Goal: Information Seeking & Learning: Check status

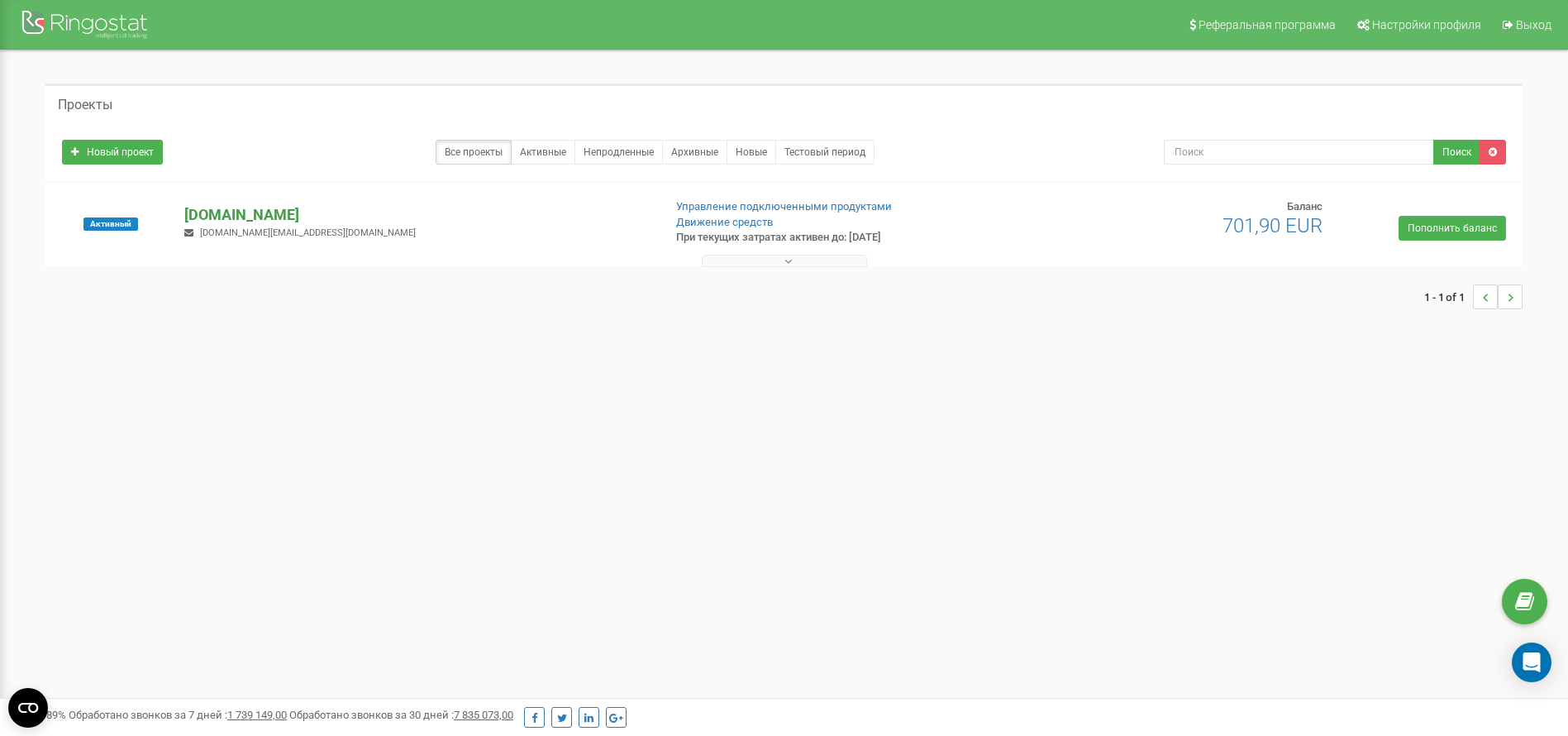
drag, startPoint x: 358, startPoint y: 200, endPoint x: 308, endPoint y: 221, distance: 54.2
click at [308, 221] on div "Активный mokkorealestate.pl mokko.realestate@gmail.com Управление подключенными…" at bounding box center [784, 232] width 1469 height 66
click at [308, 221] on p "[DOMAIN_NAME]" at bounding box center [416, 215] width 465 height 21
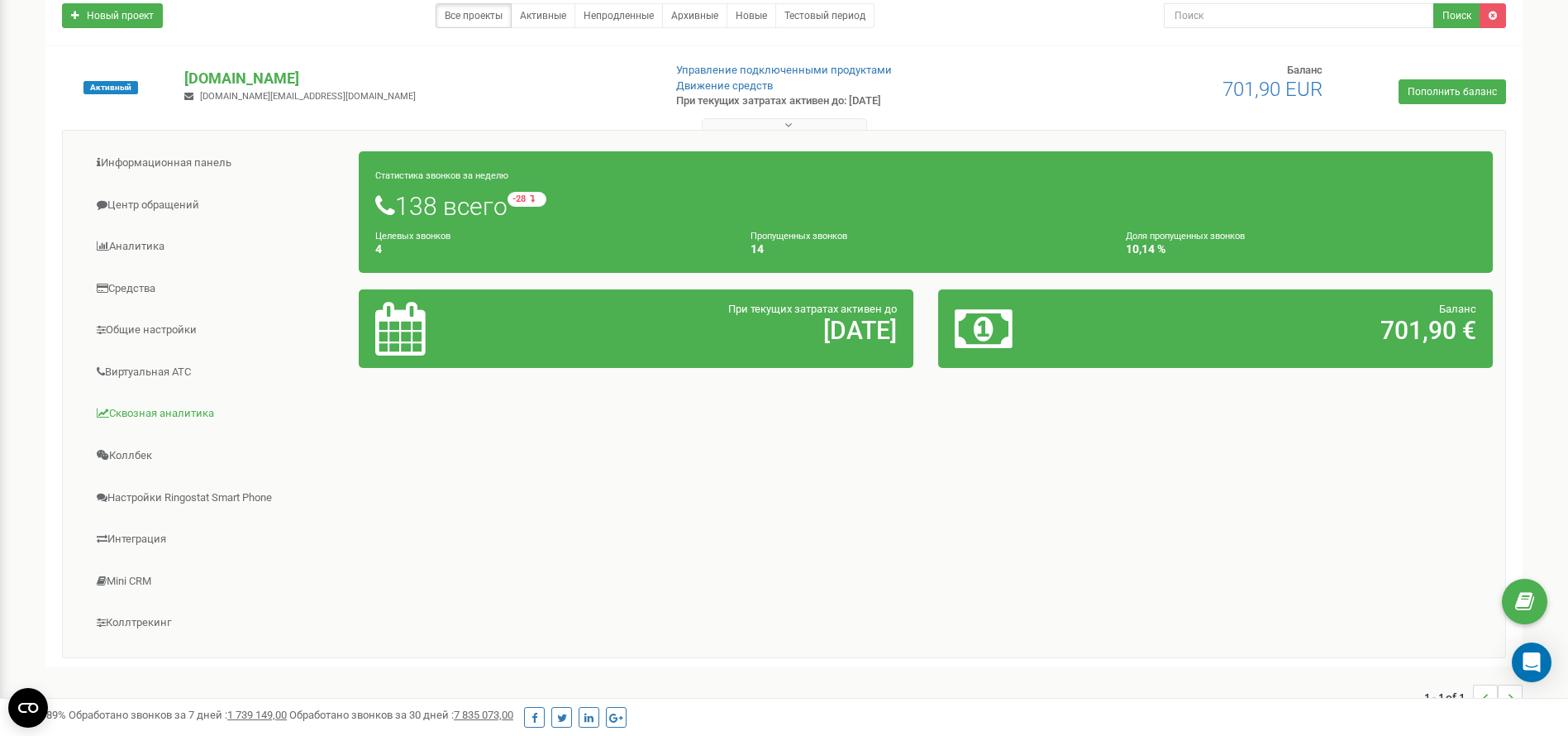
scroll to position [138, 0]
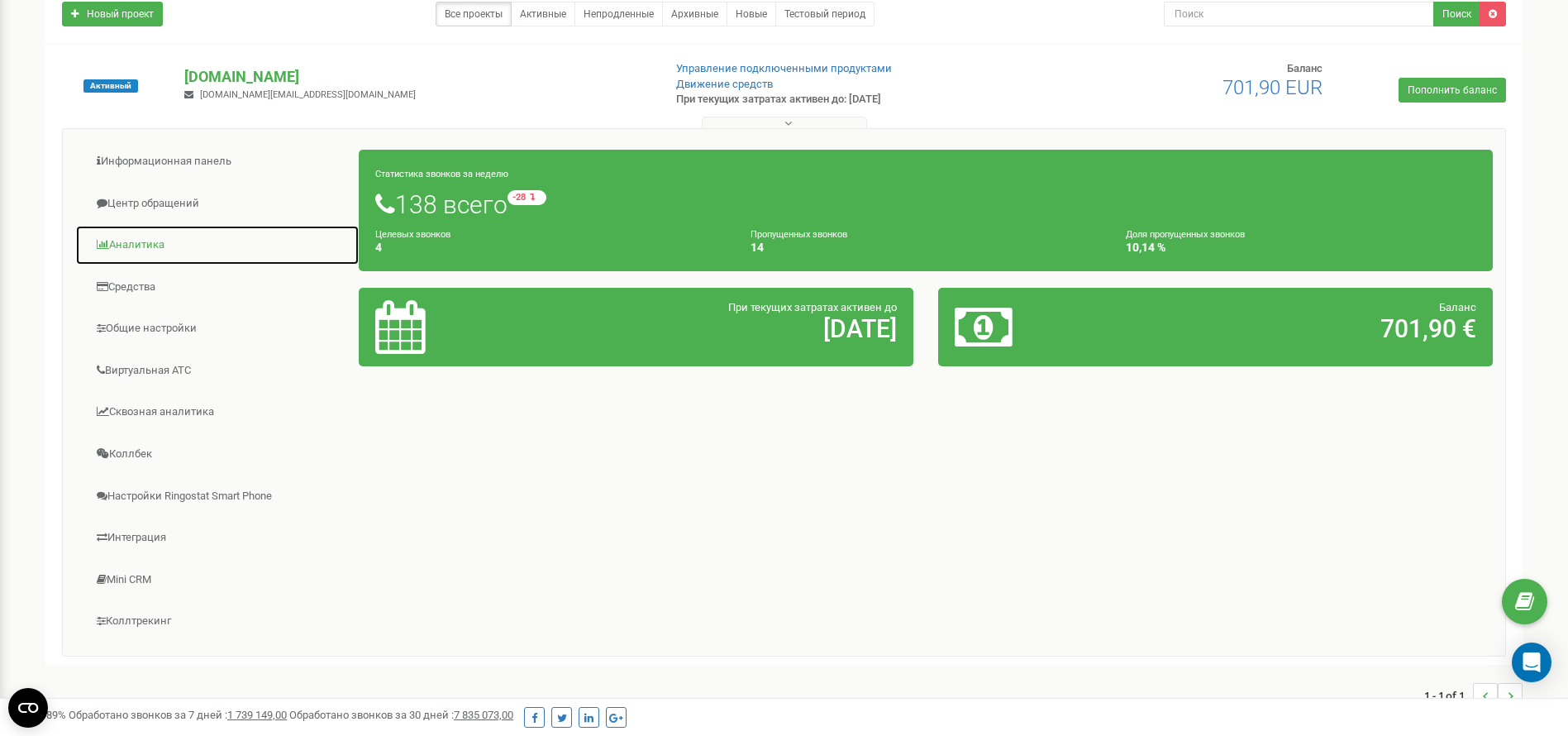
click at [152, 248] on link "Аналитика" at bounding box center [218, 245] width 285 height 41
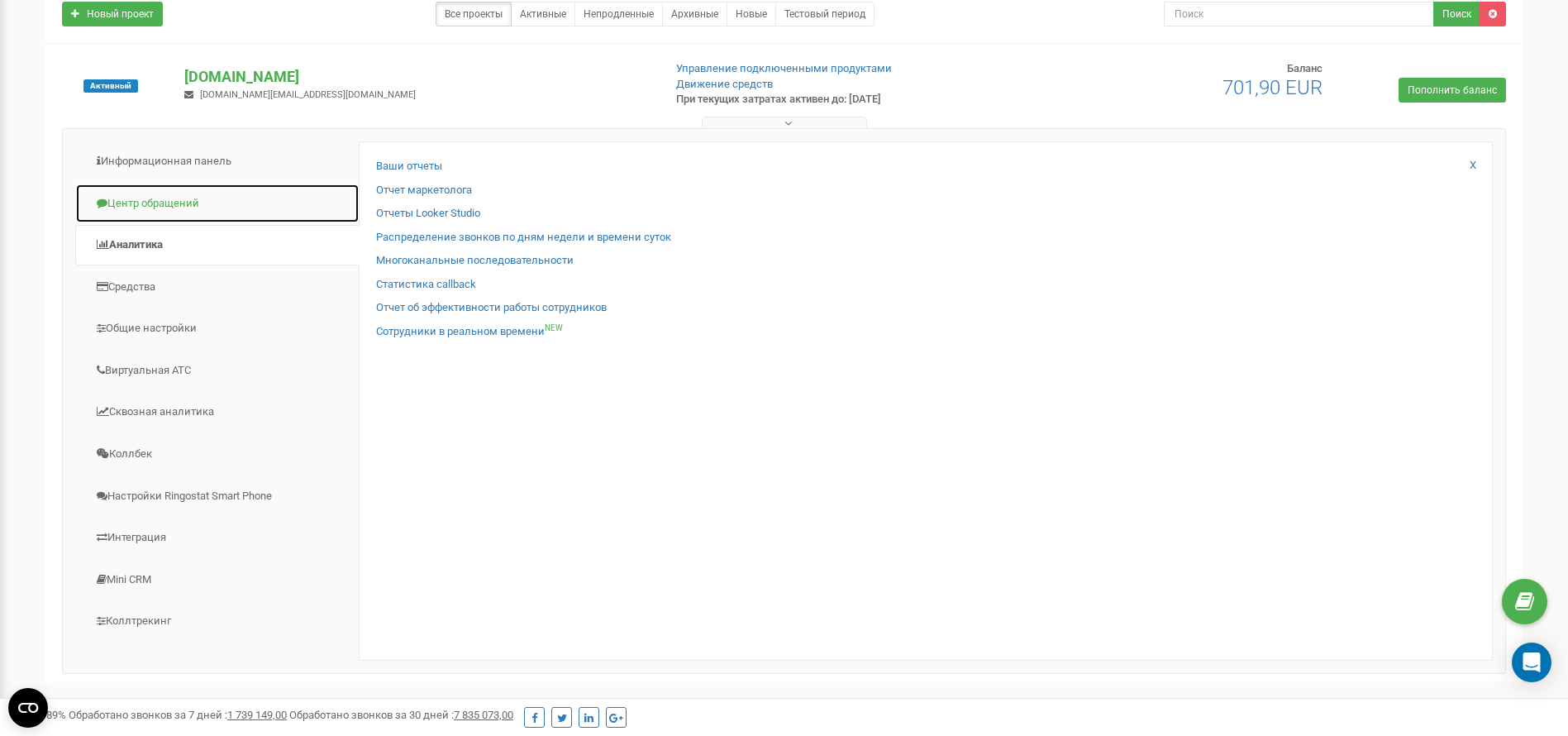
click at [182, 202] on link "Центр обращений" at bounding box center [218, 203] width 285 height 41
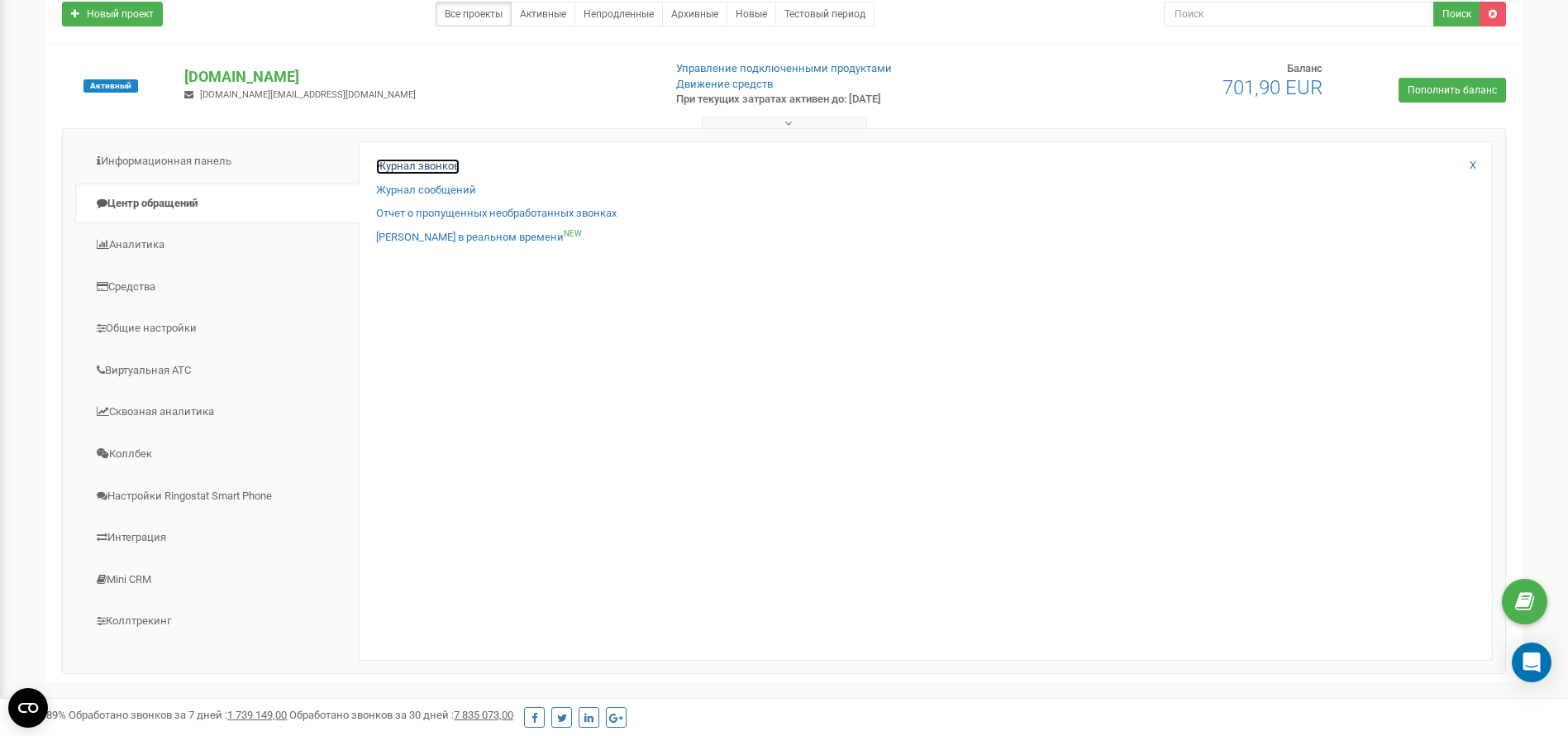
click at [443, 160] on link "Журнал звонков" at bounding box center [417, 167] width 83 height 15
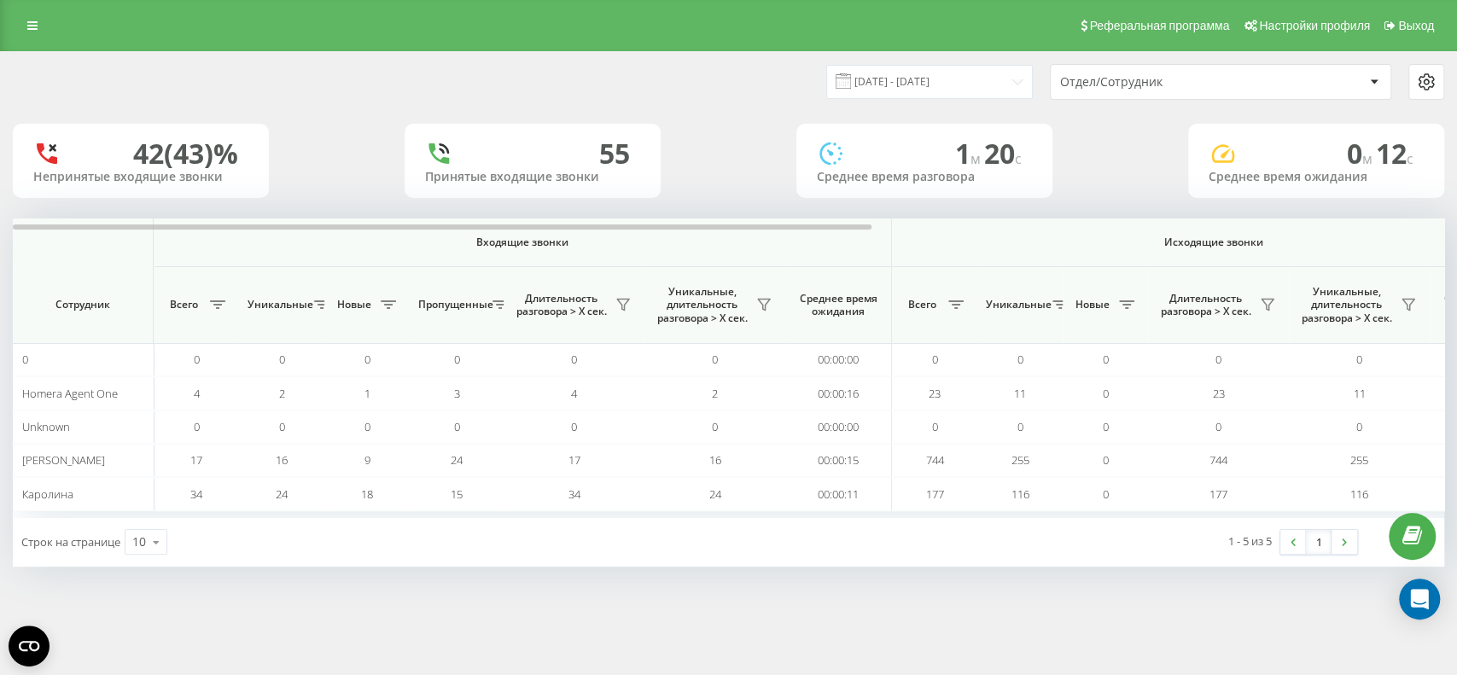
click at [1157, 84] on div "Отдел/Сотрудник" at bounding box center [1162, 82] width 204 height 15
click at [958, 84] on input "[DATE] - [DATE]" at bounding box center [929, 81] width 207 height 33
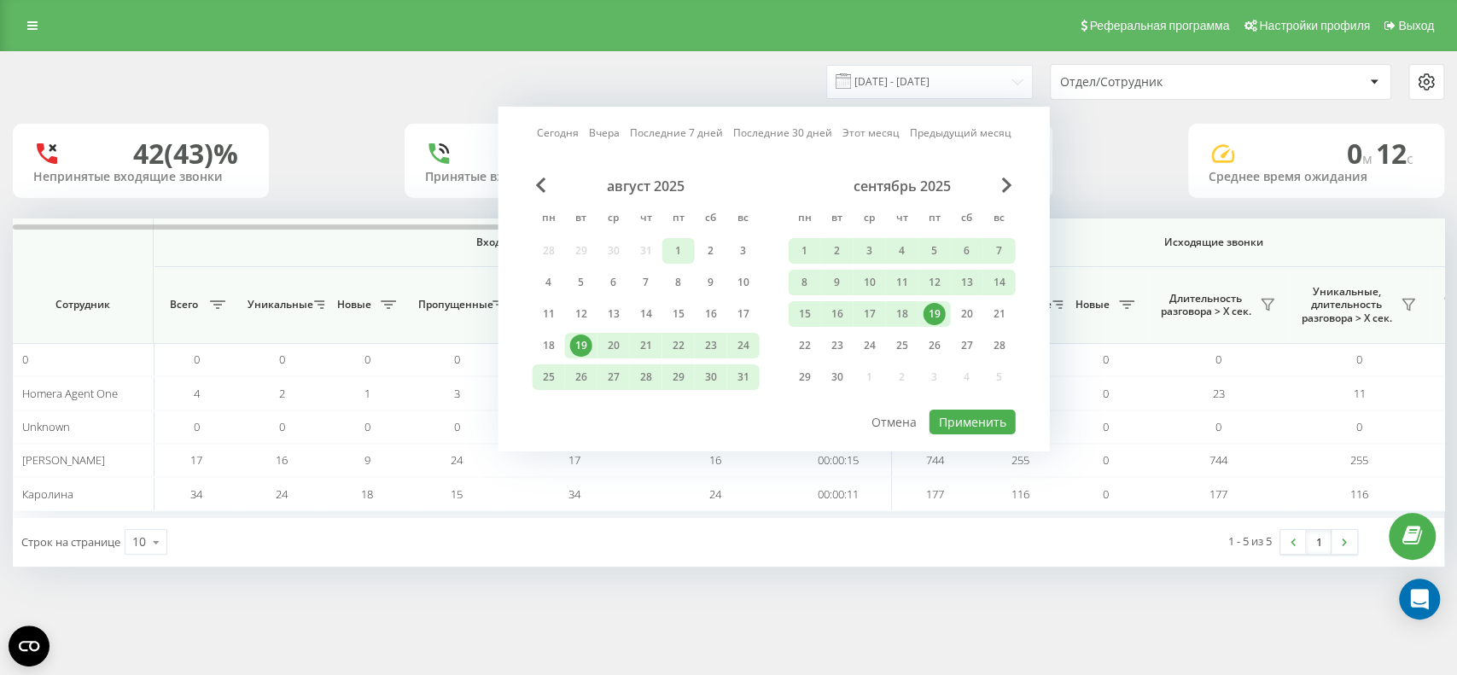
click at [676, 249] on div "1" at bounding box center [678, 251] width 22 height 22
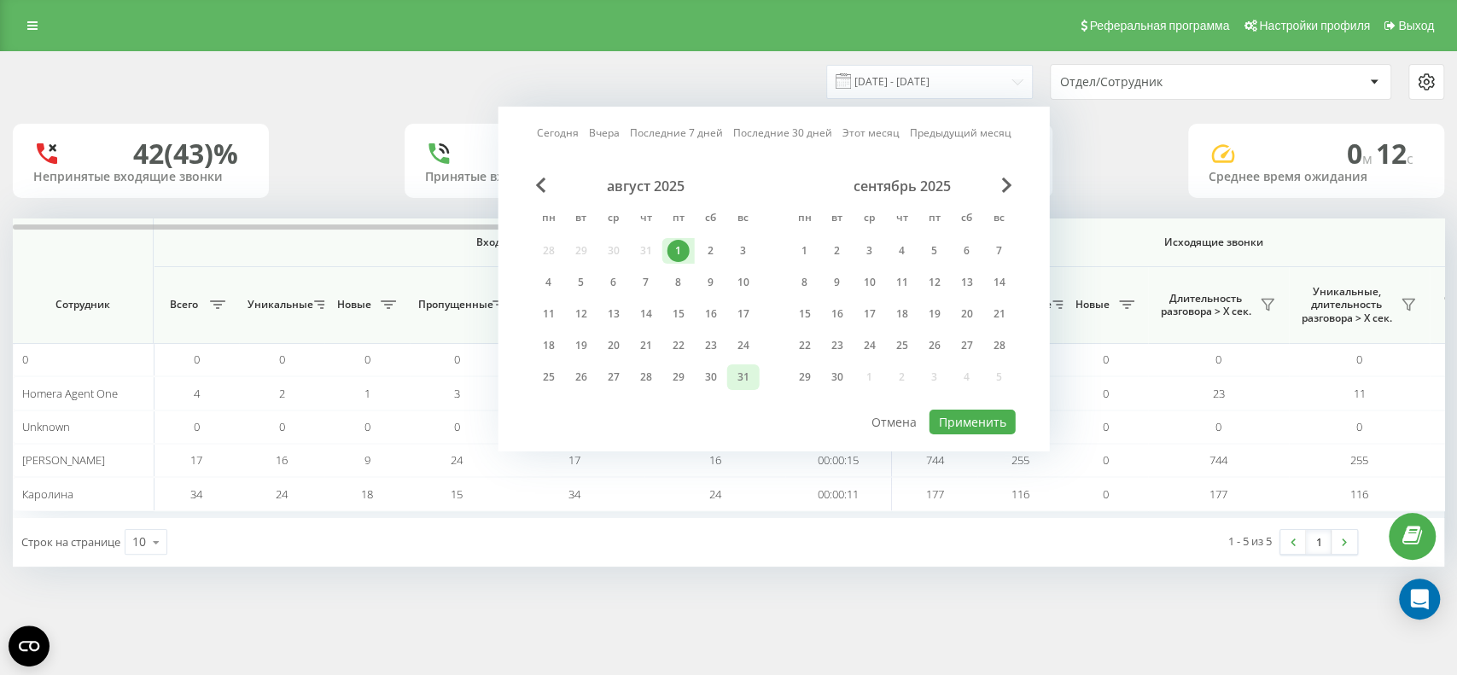
click at [737, 364] on div "31" at bounding box center [743, 377] width 32 height 26
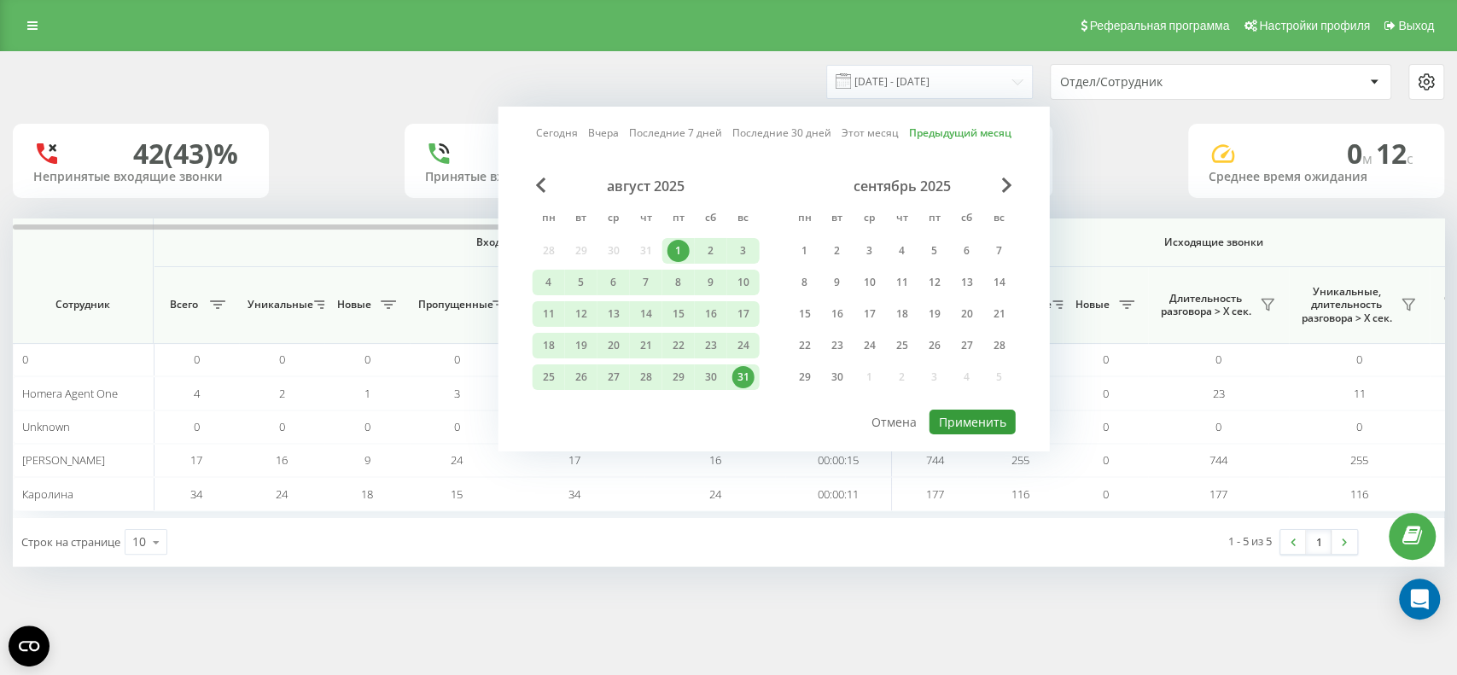
click at [997, 410] on button "Применить" at bounding box center [972, 422] width 86 height 25
type input "[DATE] - [DATE]"
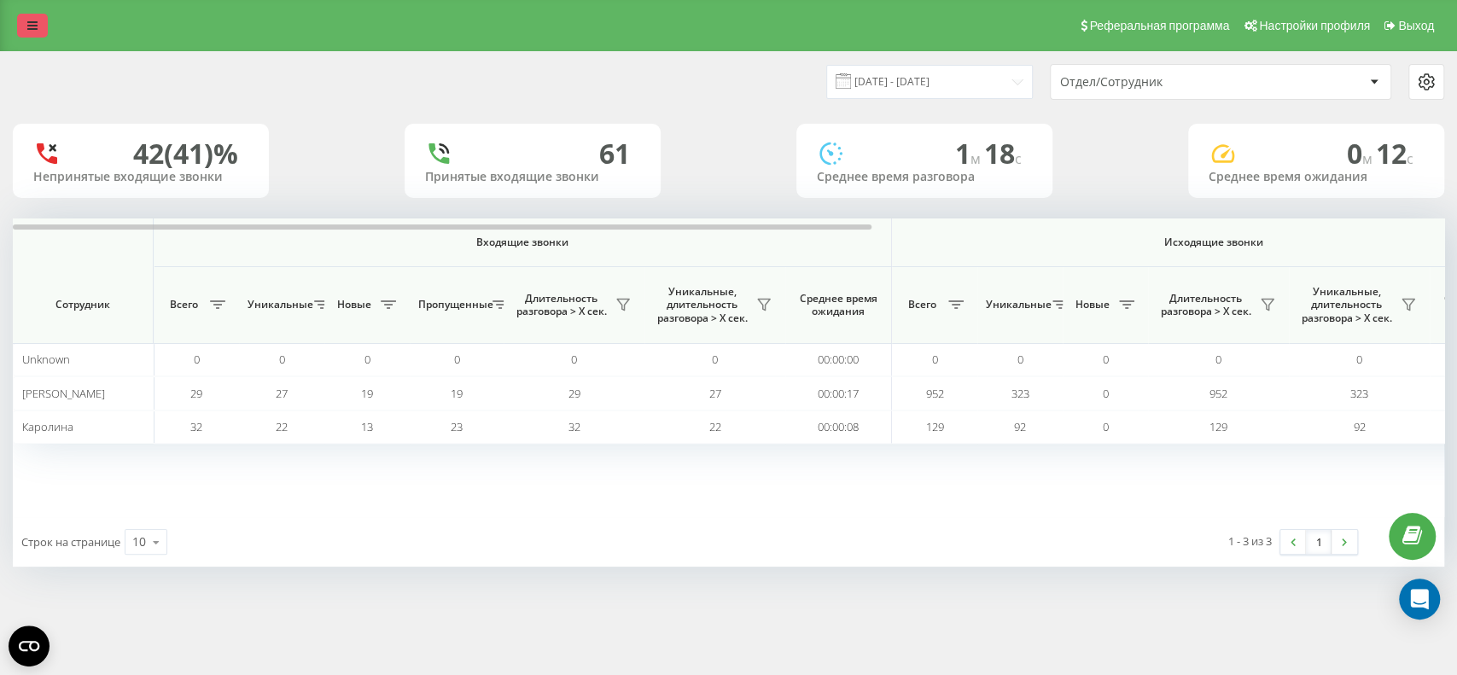
click at [18, 26] on link at bounding box center [32, 26] width 31 height 24
